Goal: Share content

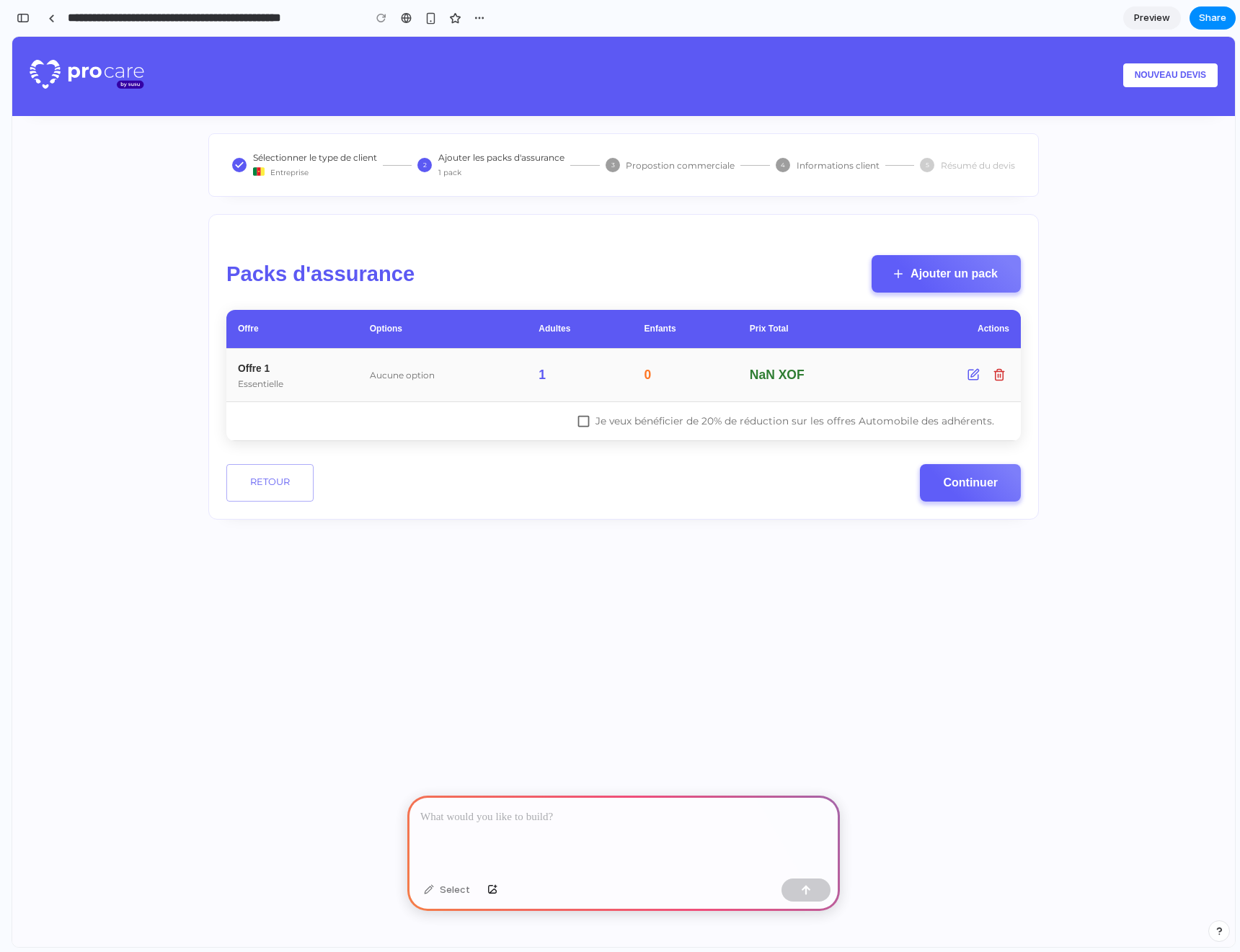
click at [695, 818] on p at bounding box center [624, 817] width 407 height 17
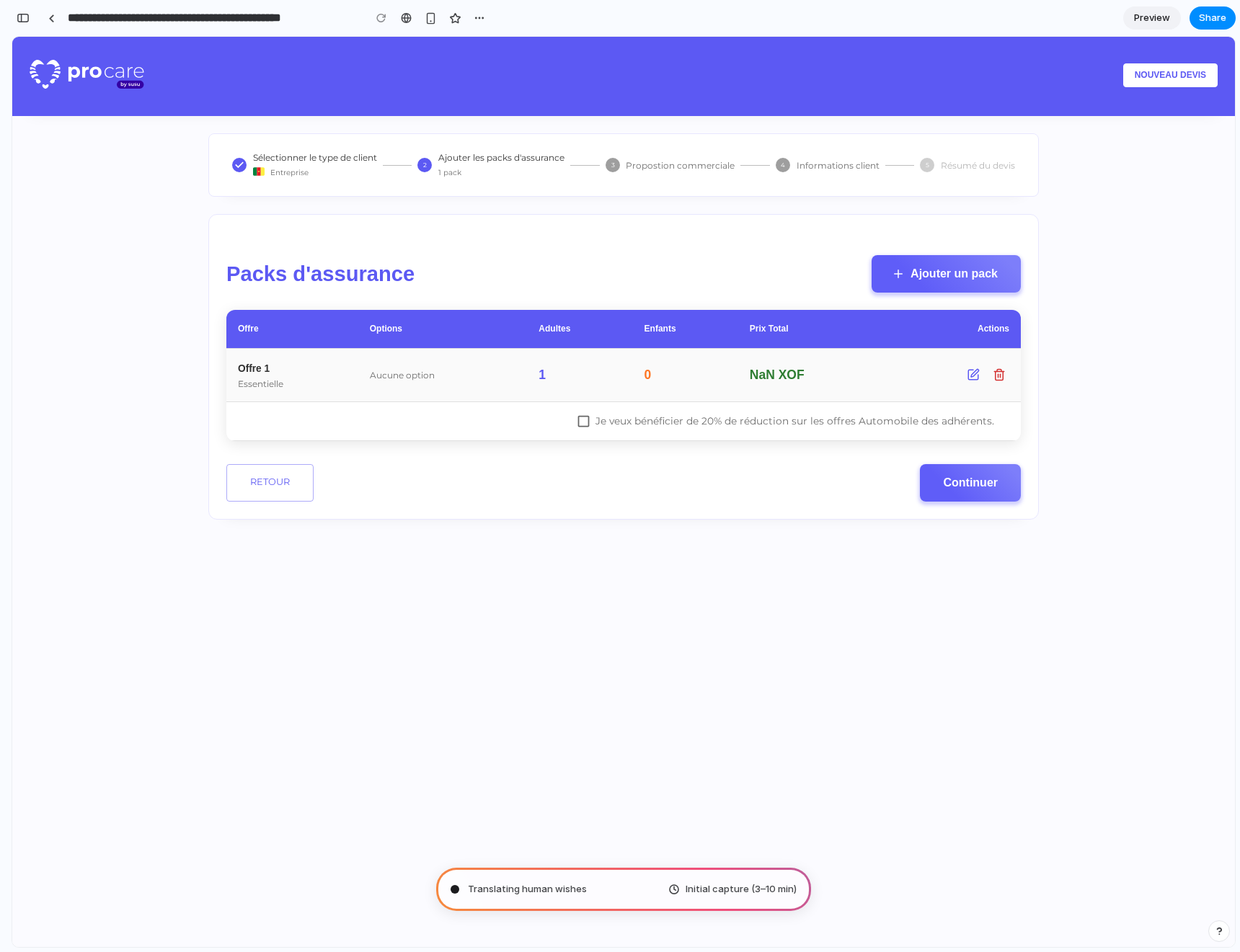
type input "**********"
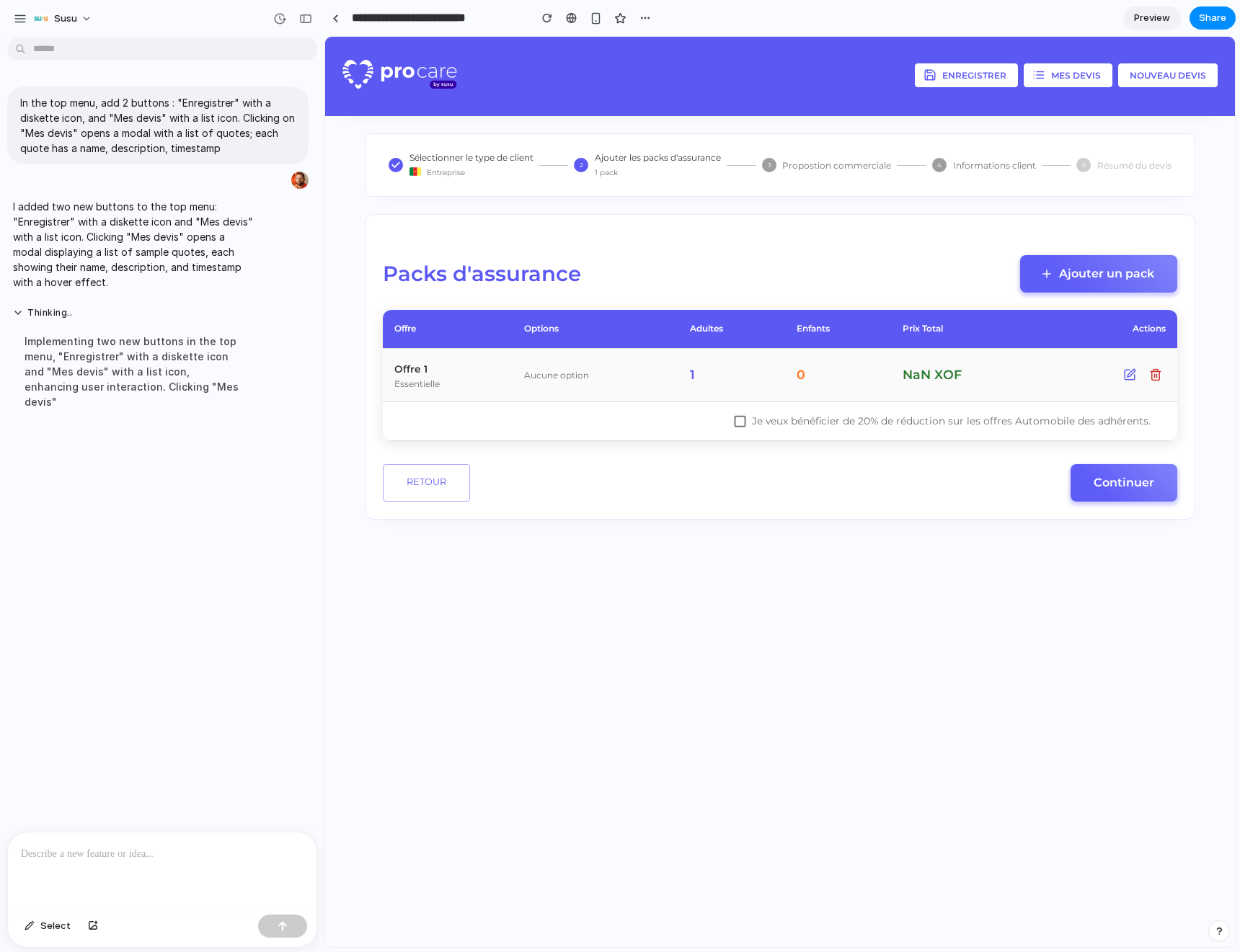
click at [1076, 83] on button "Mes devis" at bounding box center [1068, 75] width 89 height 23
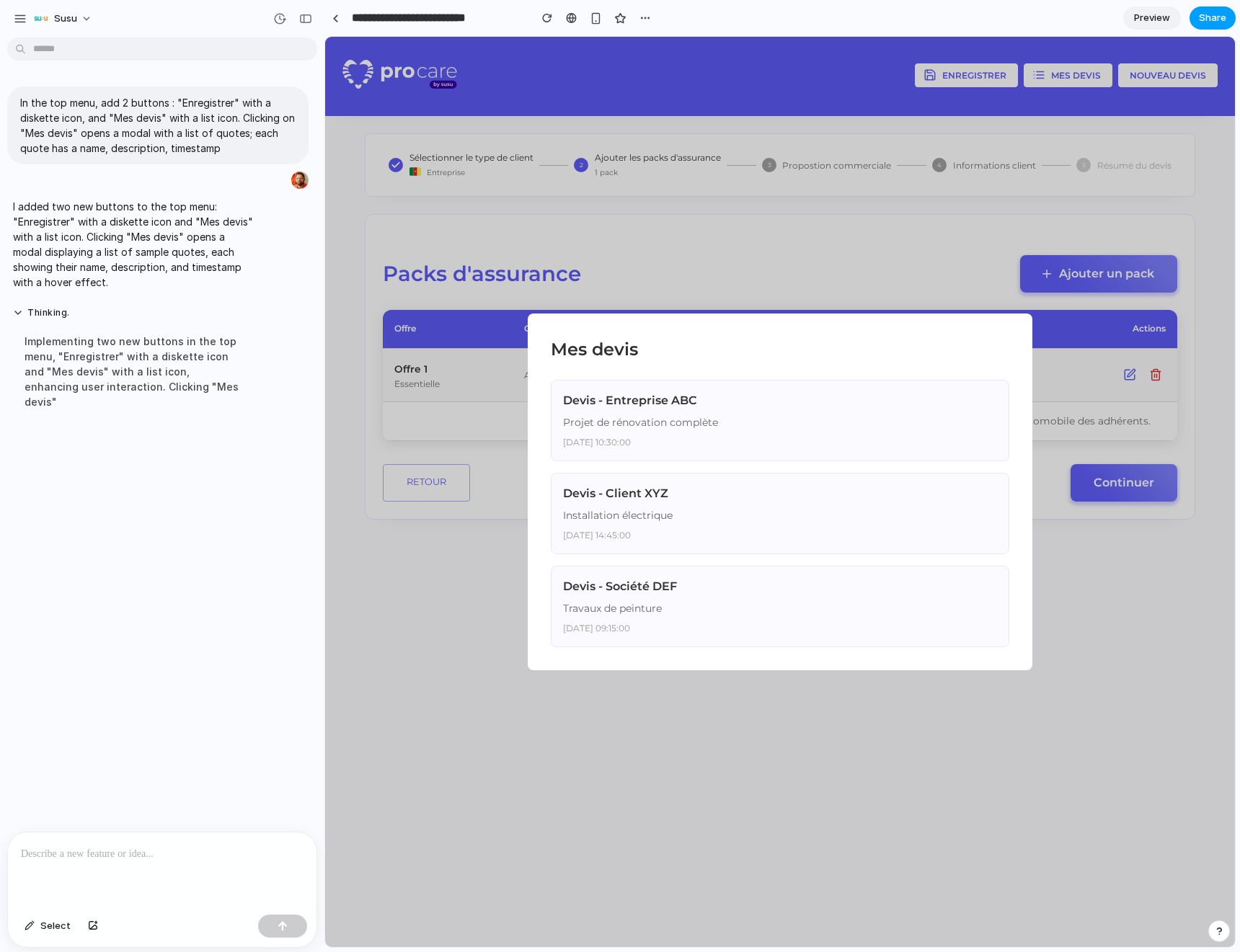
click at [1209, 20] on span "Share" at bounding box center [1212, 18] width 27 height 14
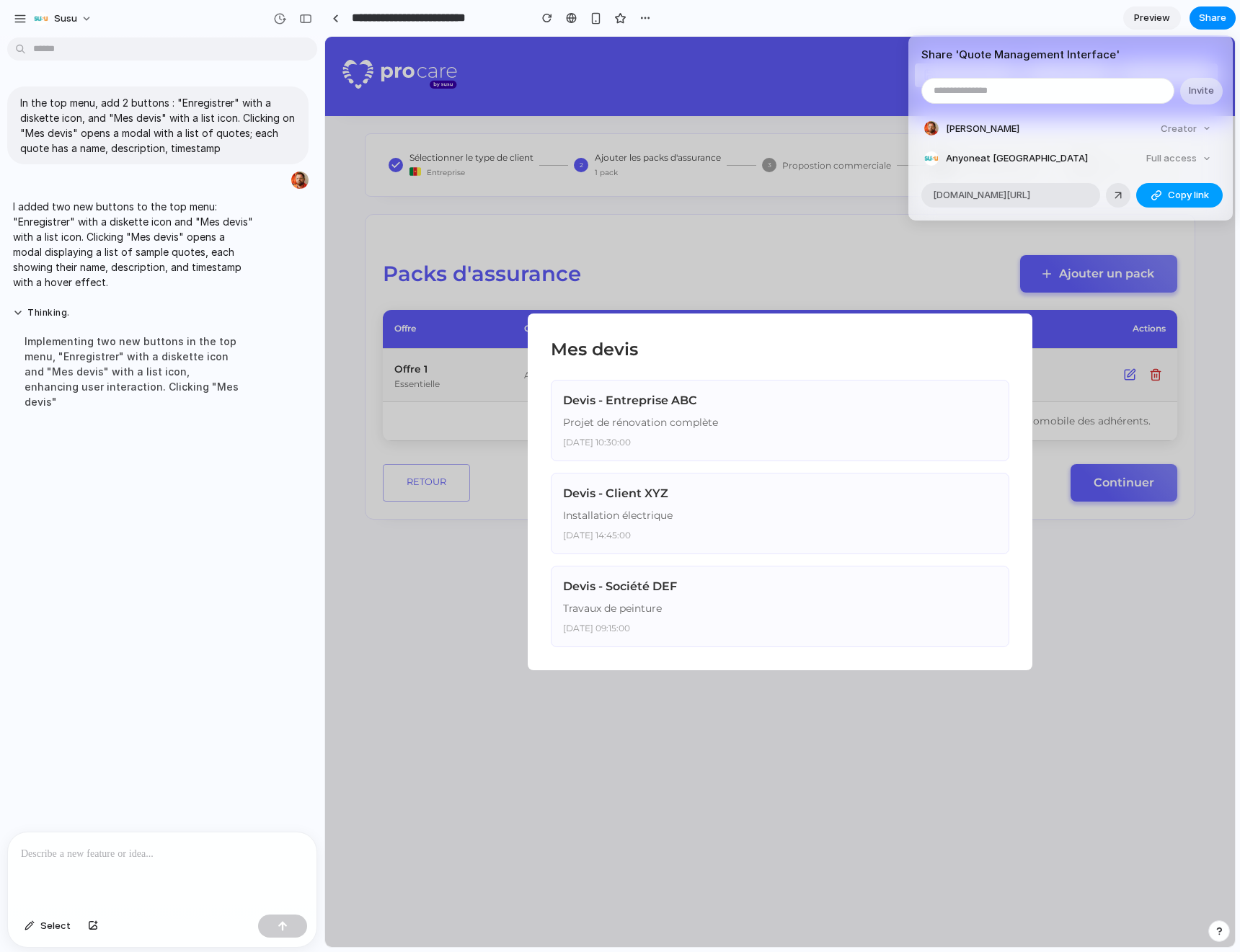
click at [1167, 197] on button "Copy link" at bounding box center [1179, 195] width 87 height 24
click at [758, 276] on div "Share ' Quote Management Interface ' Invite [PERSON_NAME] Creator Anyone at Sus…" at bounding box center [620, 476] width 1240 height 952
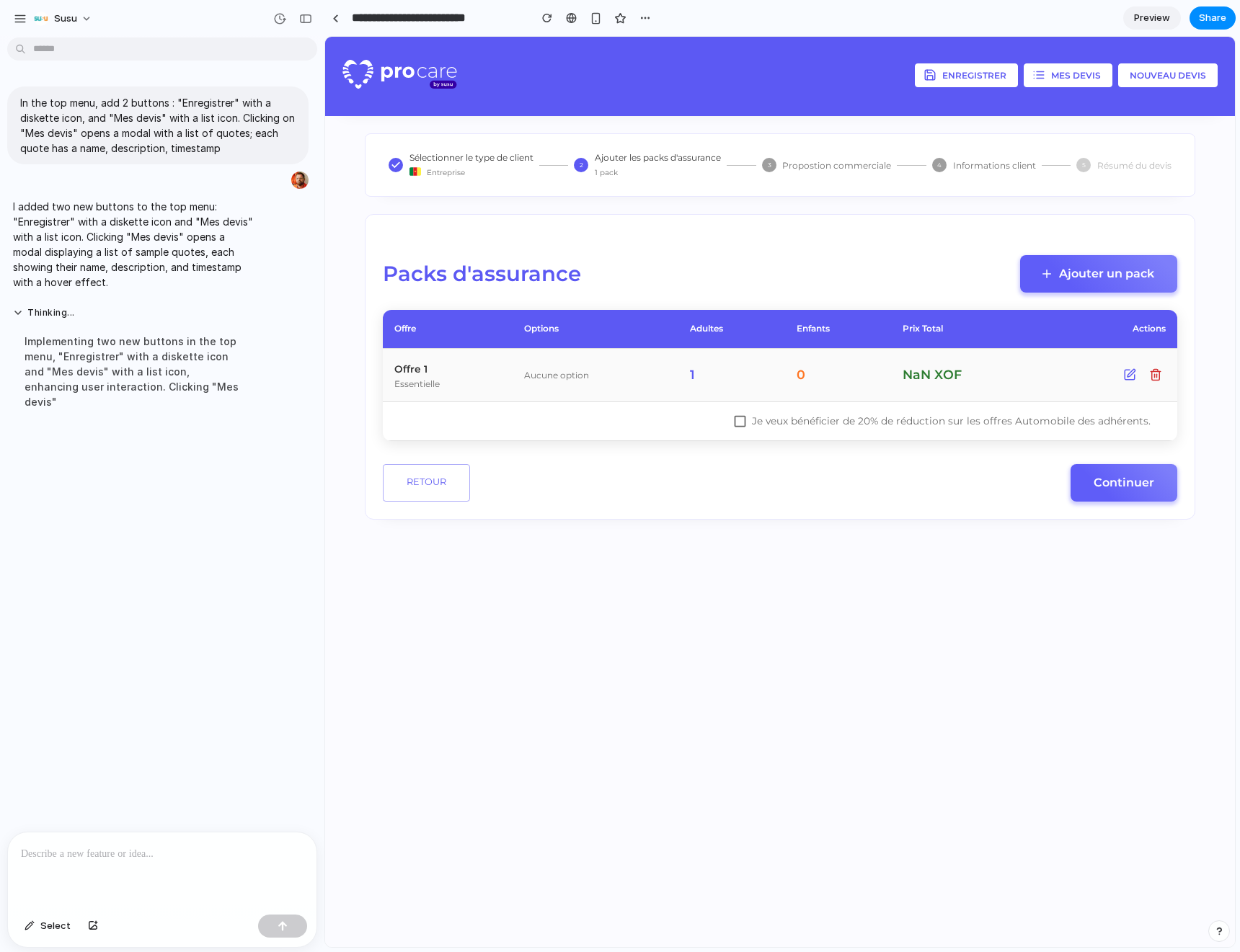
click at [134, 846] on p at bounding box center [162, 854] width 282 height 17
click at [1049, 80] on button "Mes devis" at bounding box center [1068, 75] width 89 height 23
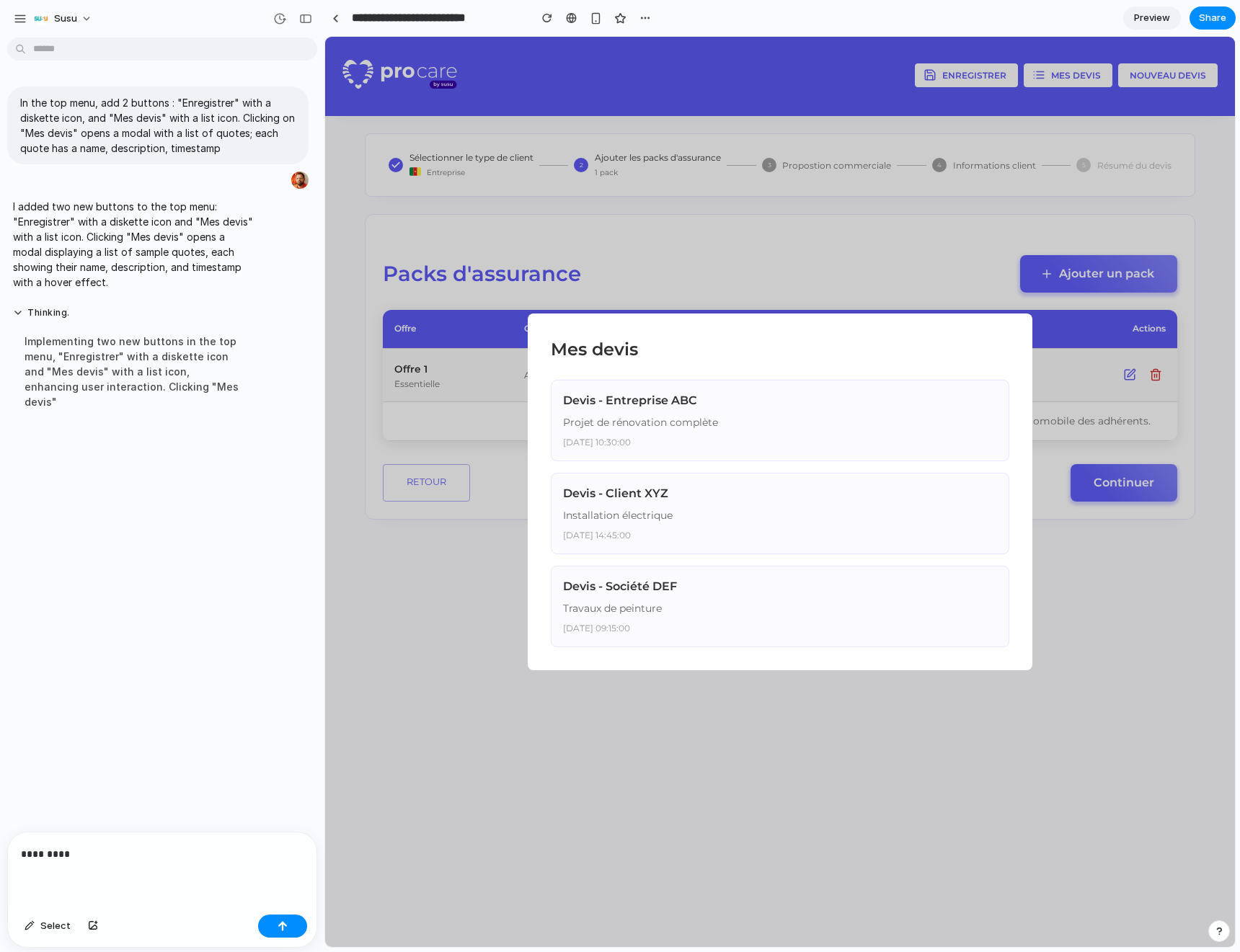
click at [100, 855] on p "*********" at bounding box center [159, 854] width 277 height 17
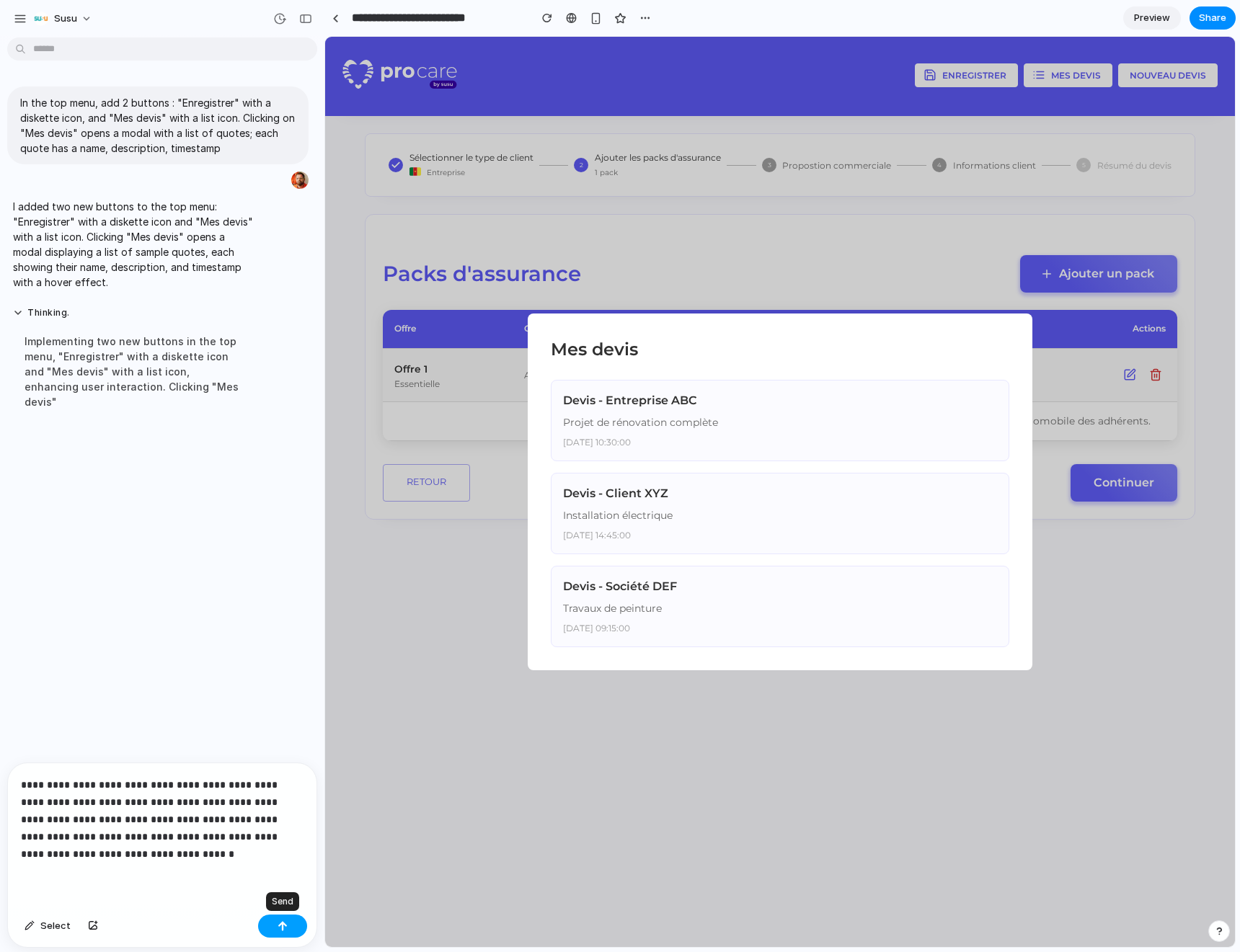
click at [272, 922] on button "button" at bounding box center [282, 926] width 49 height 23
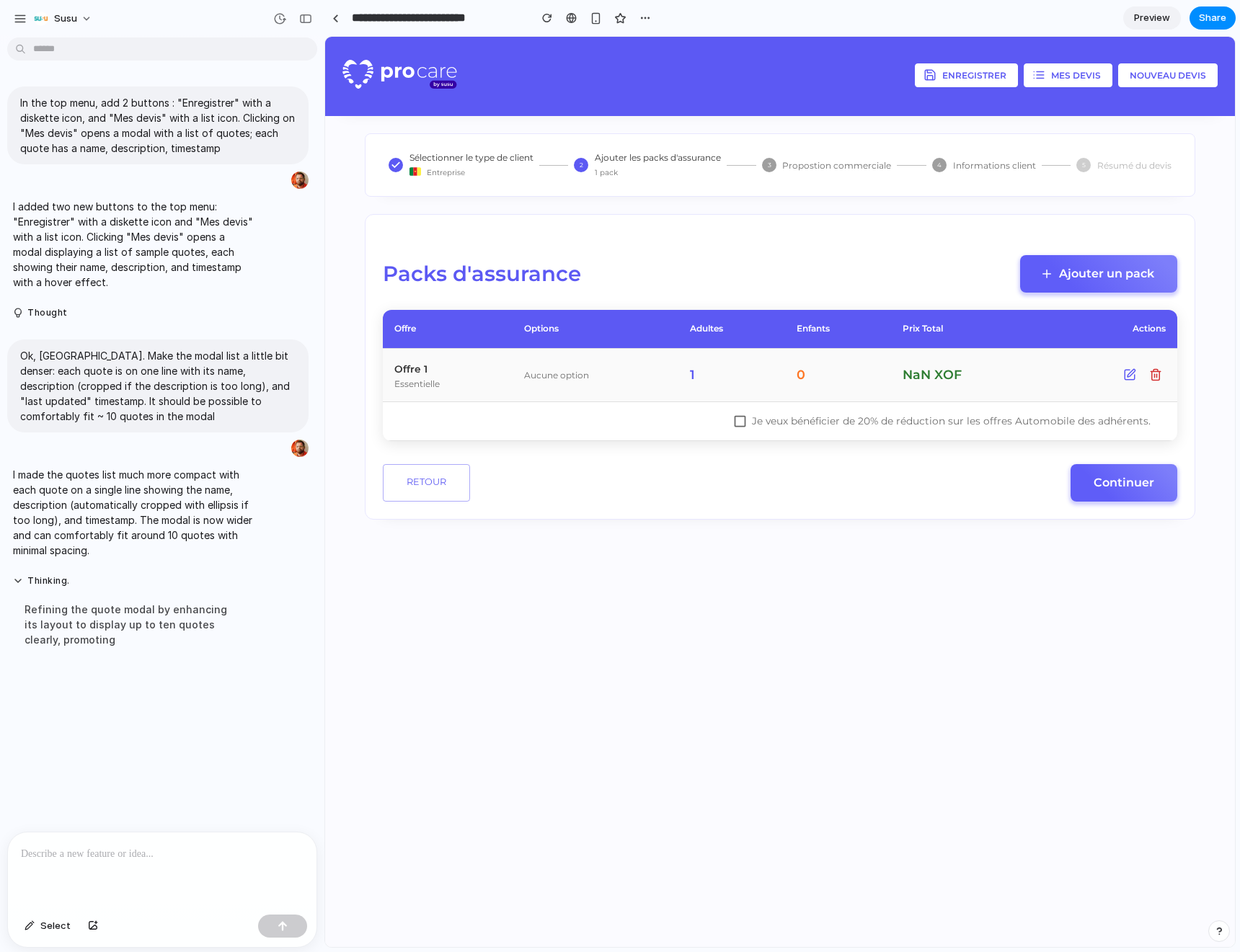
click at [1057, 75] on button "Mes devis" at bounding box center [1068, 75] width 89 height 23
click at [1031, 64] on button "Mes devis" at bounding box center [1068, 75] width 89 height 23
click at [572, 23] on div at bounding box center [571, 18] width 11 height 12
click at [1220, 18] on span "Share" at bounding box center [1212, 18] width 27 height 14
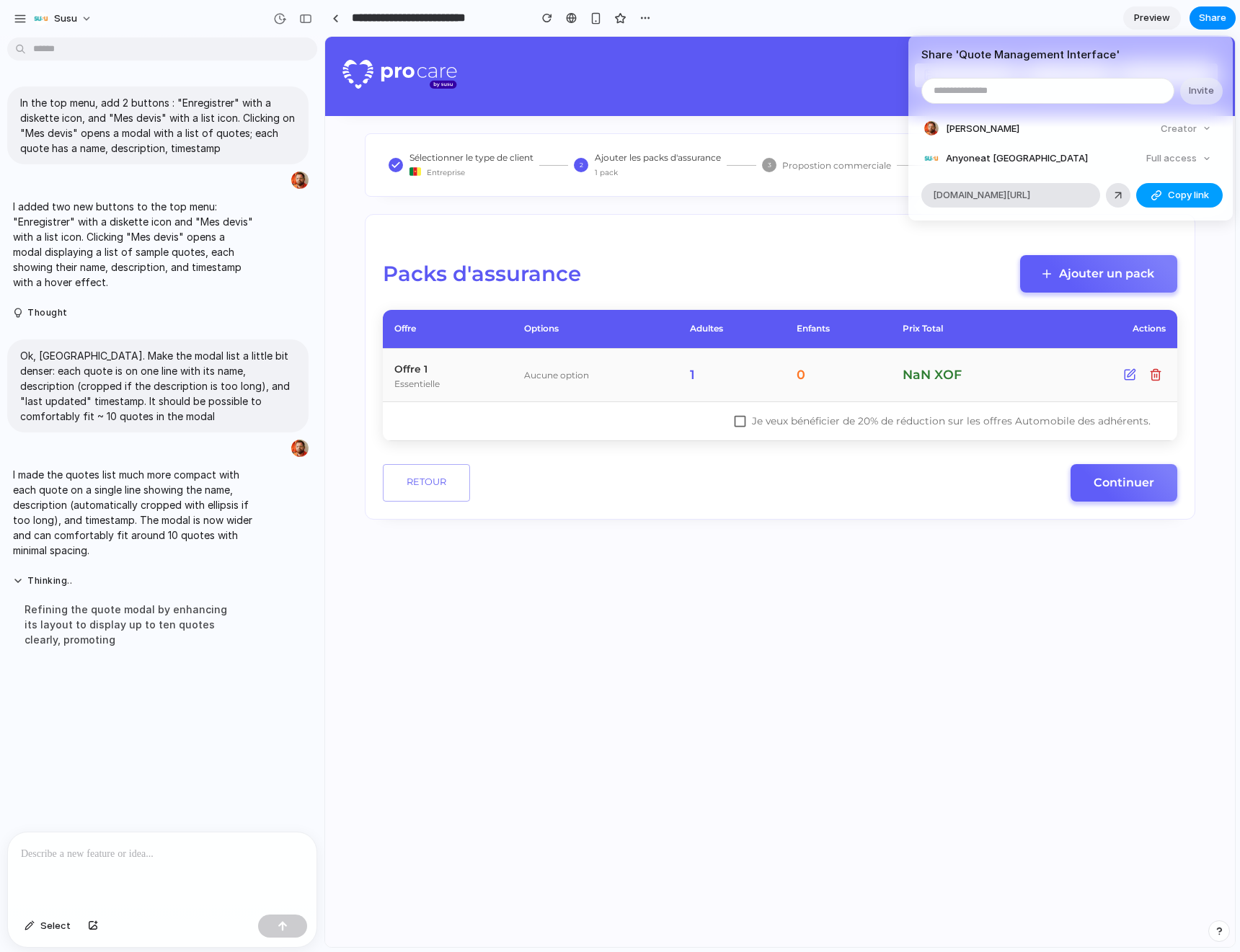
click at [1186, 193] on span "Copy link" at bounding box center [1188, 195] width 41 height 14
click at [1146, 19] on div "Share ' Quote Management Interface ' Invite [PERSON_NAME] Creator Anyone at Sus…" at bounding box center [620, 476] width 1240 height 952
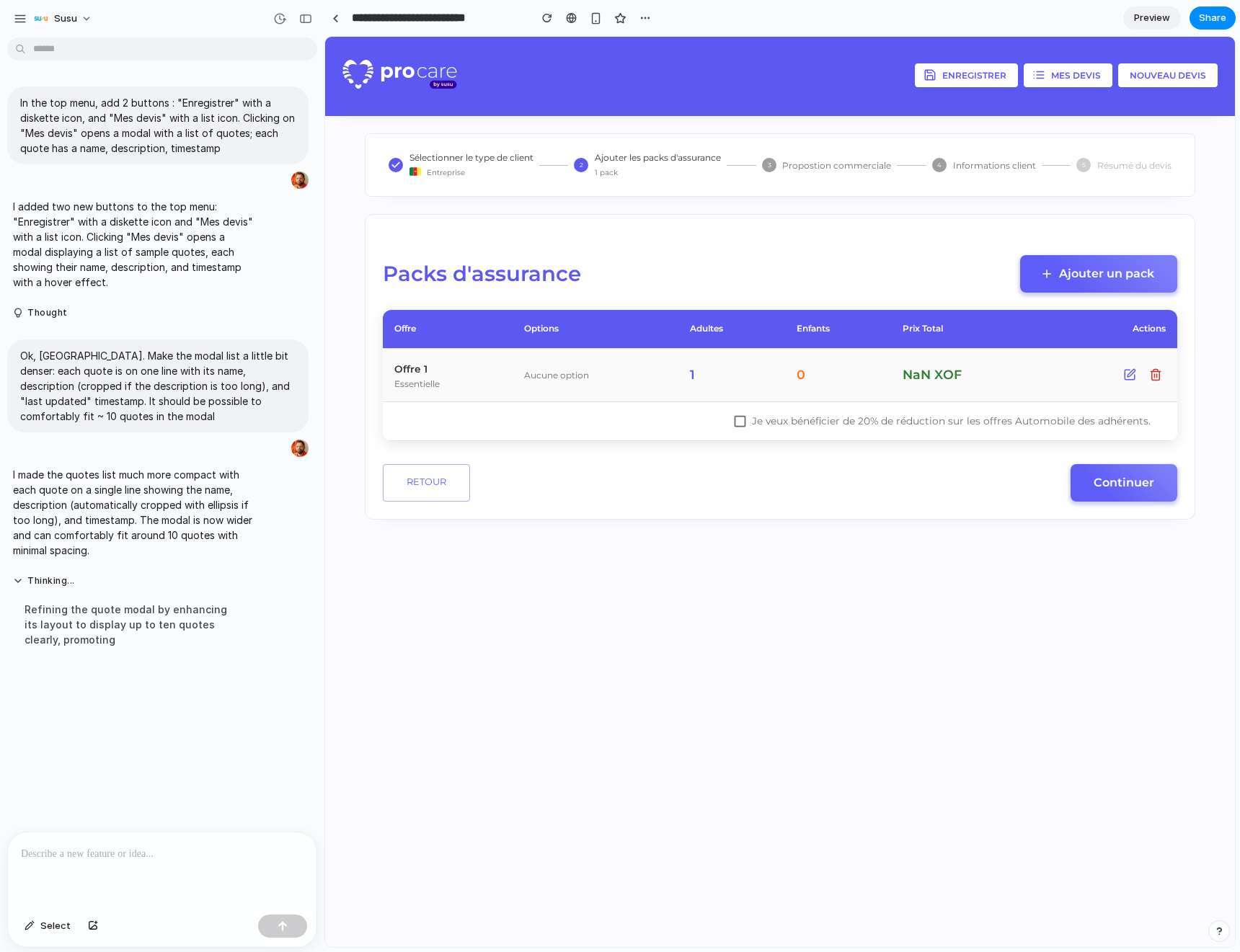
click at [1154, 18] on span "Preview" at bounding box center [1152, 18] width 36 height 14
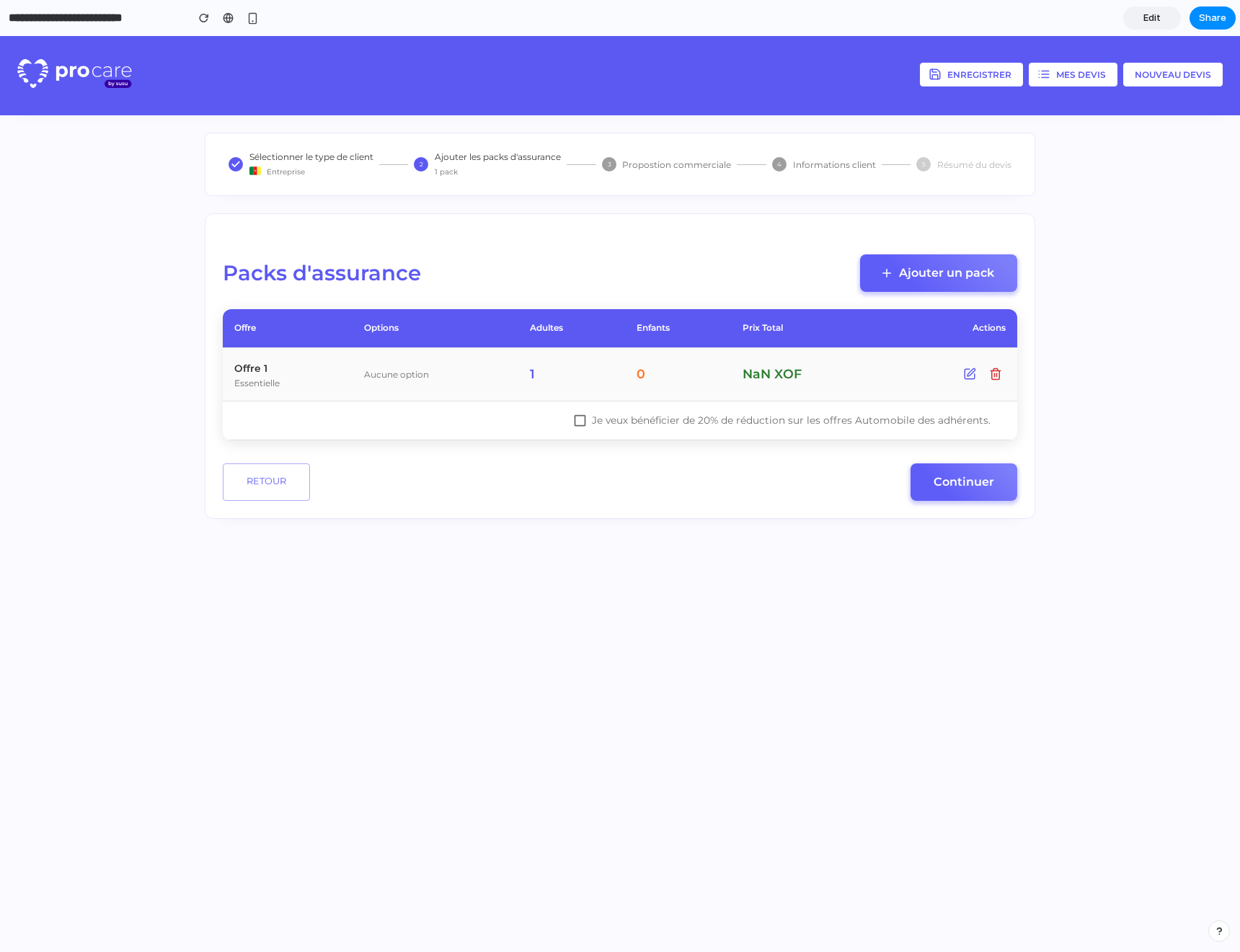
click at [988, 83] on button "Enregistrer" at bounding box center [972, 74] width 103 height 23
click at [1071, 72] on button "Mes devis" at bounding box center [1073, 74] width 89 height 23
